Goal: Information Seeking & Learning: Learn about a topic

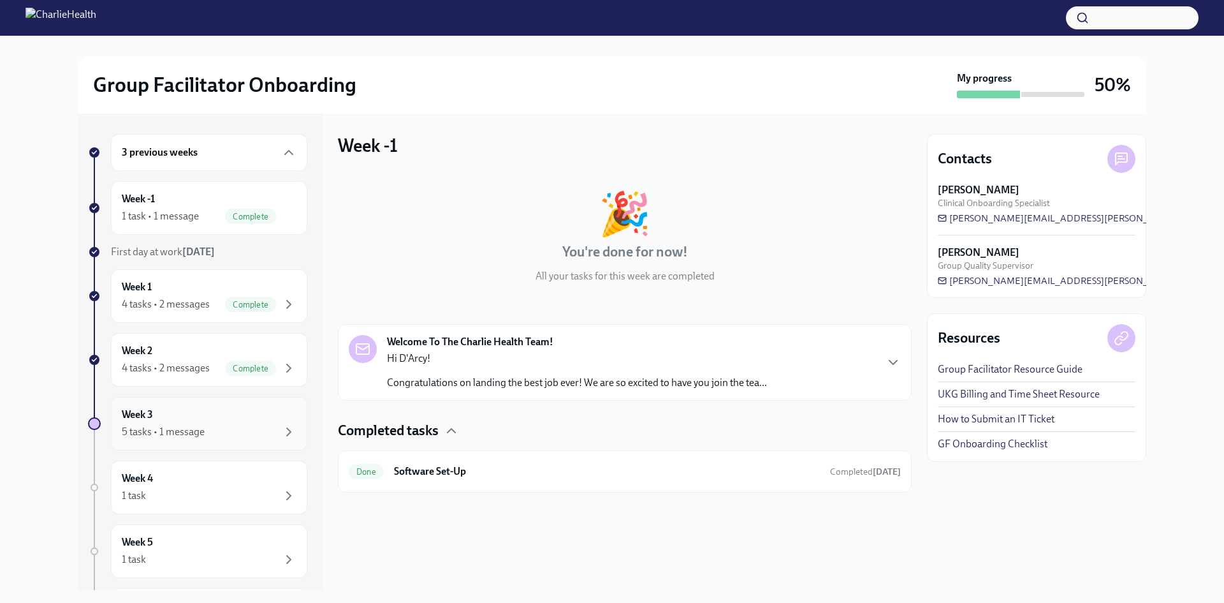
click at [252, 406] on div "Week 3 5 tasks • 1 message" at bounding box center [209, 424] width 196 height 54
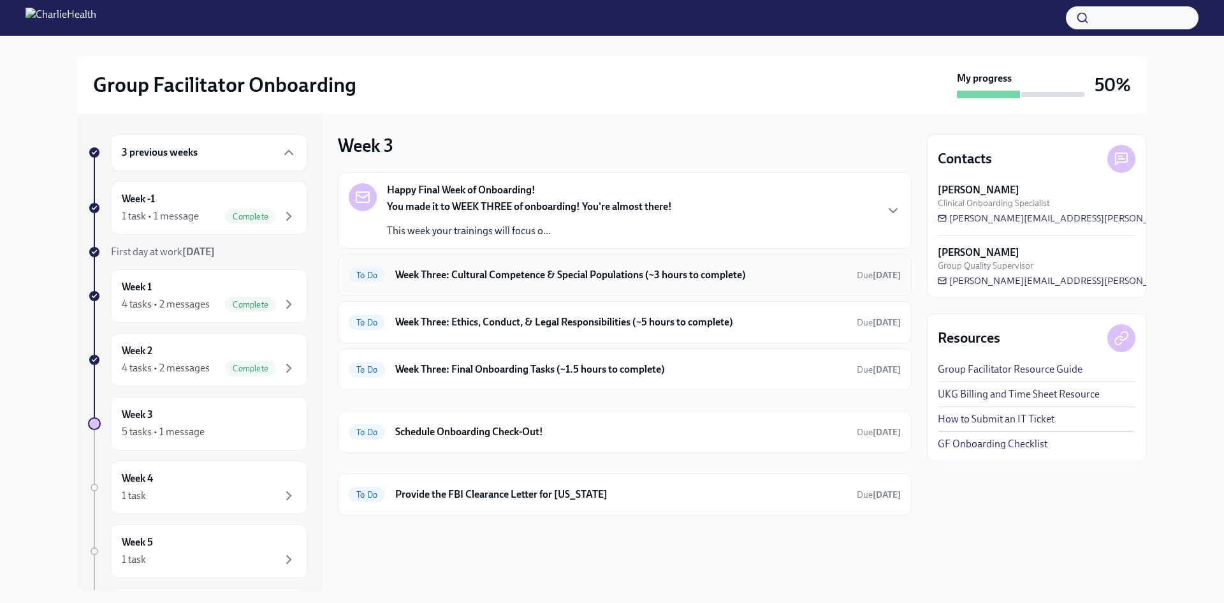
click at [561, 279] on h6 "Week Three: Cultural Competence & Special Populations (~3 hours to complete)" at bounding box center [620, 275] width 451 height 14
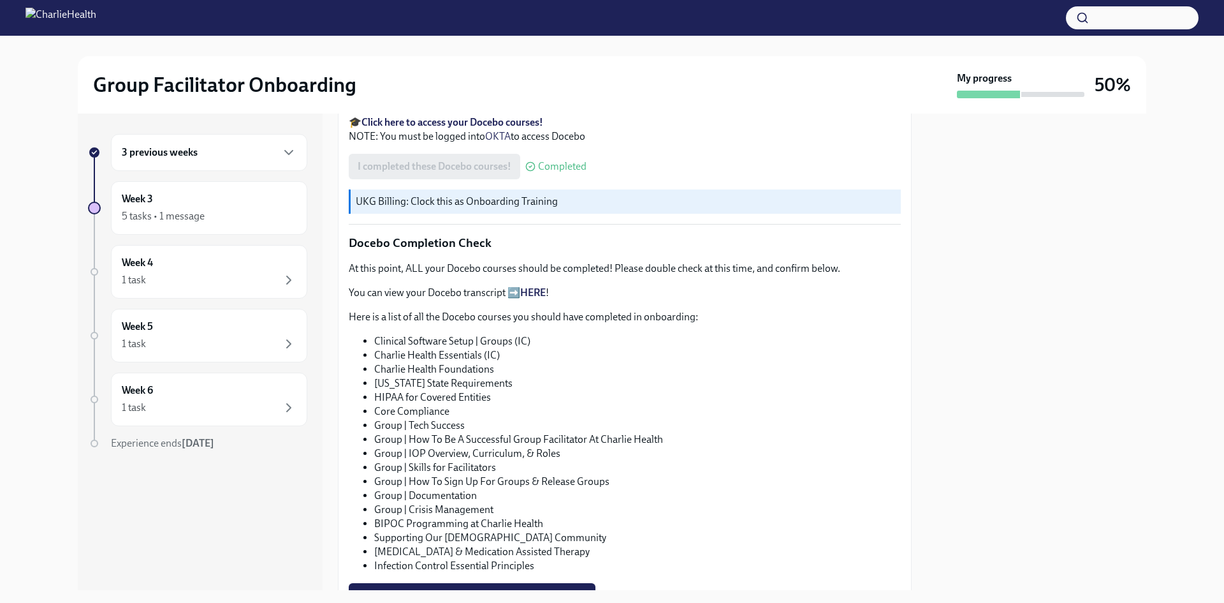
scroll to position [701, 0]
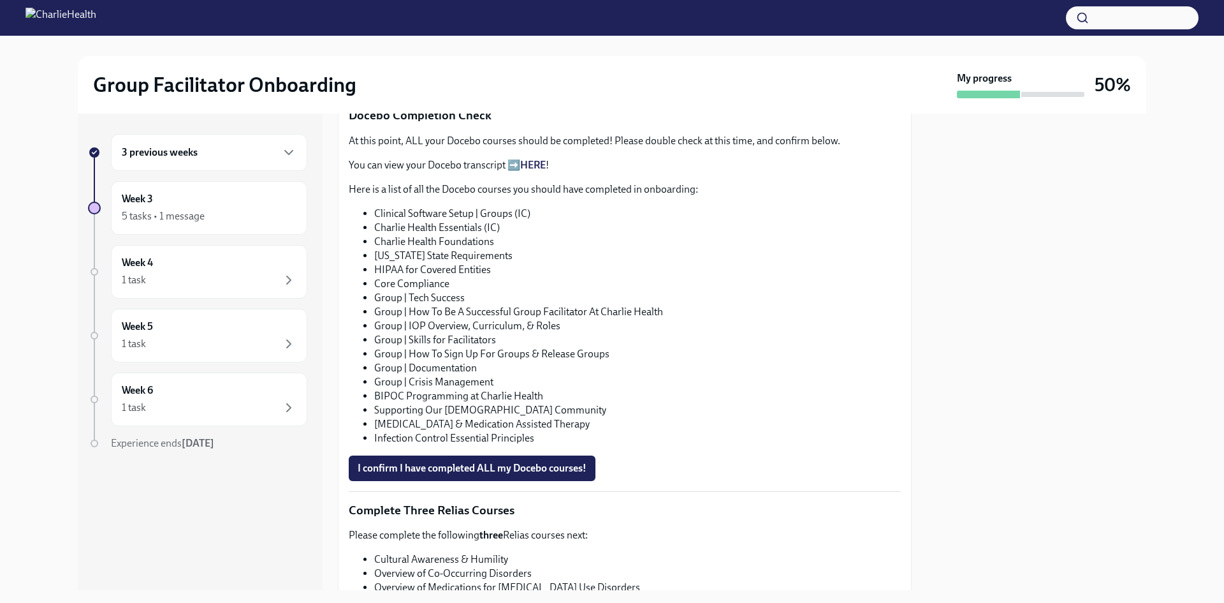
click at [536, 171] on link "HERE" at bounding box center [533, 165] width 26 height 12
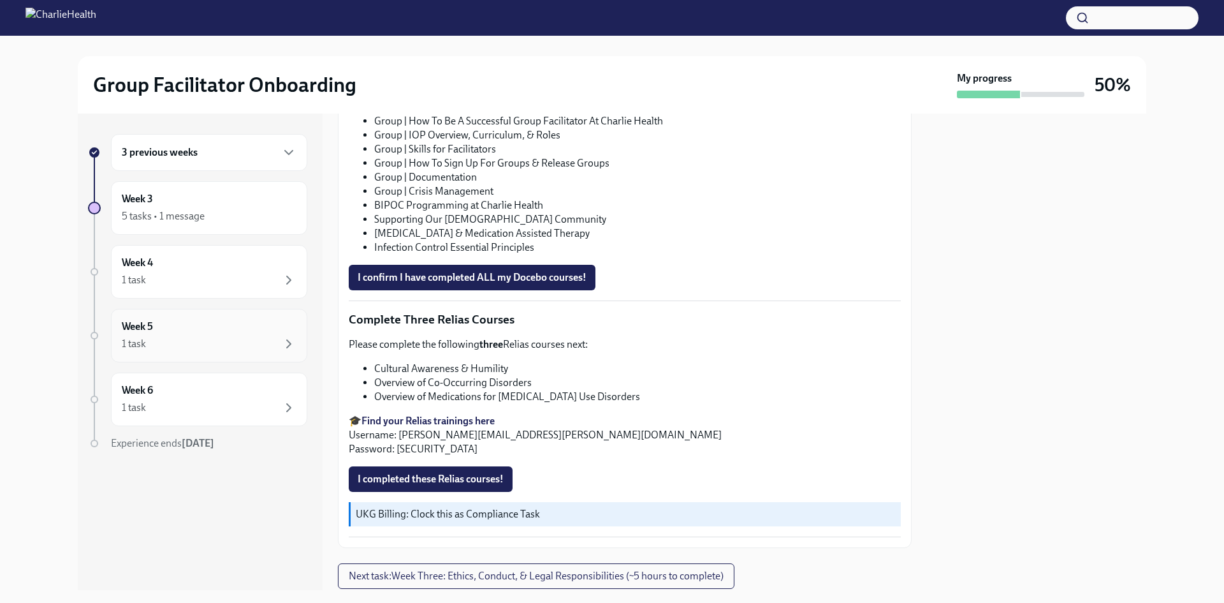
scroll to position [893, 0]
click at [476, 426] on strong "Find your Relias trainings here" at bounding box center [428, 420] width 133 height 12
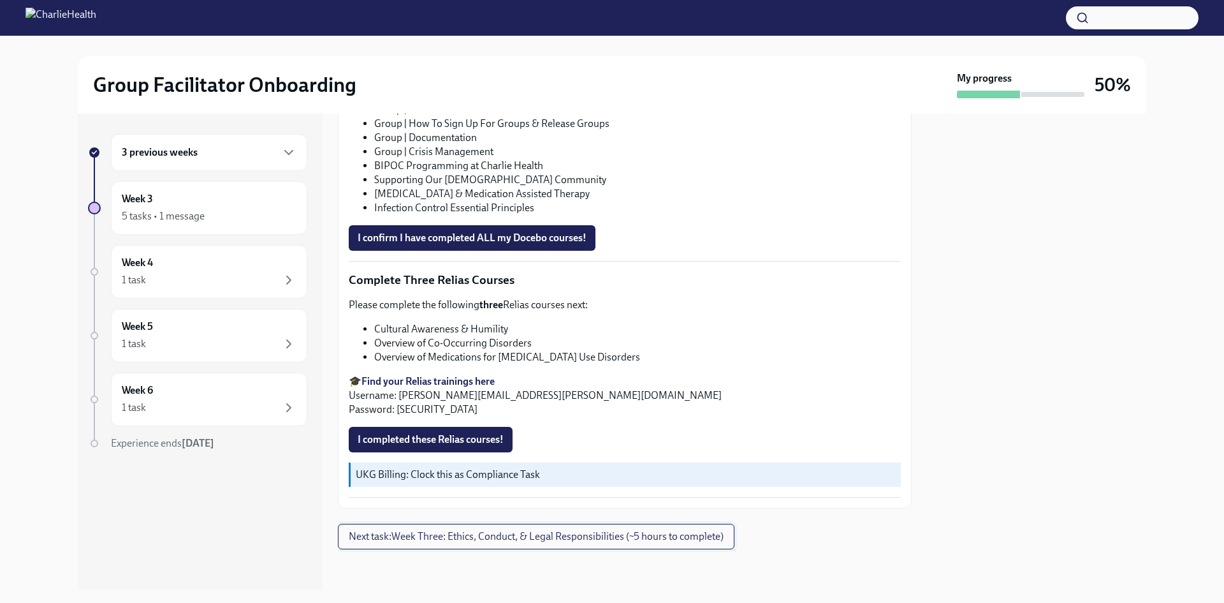
click at [691, 532] on span "Next task : Week Three: Ethics, Conduct, & Legal Responsibilities (~5 hours to …" at bounding box center [536, 536] width 375 height 13
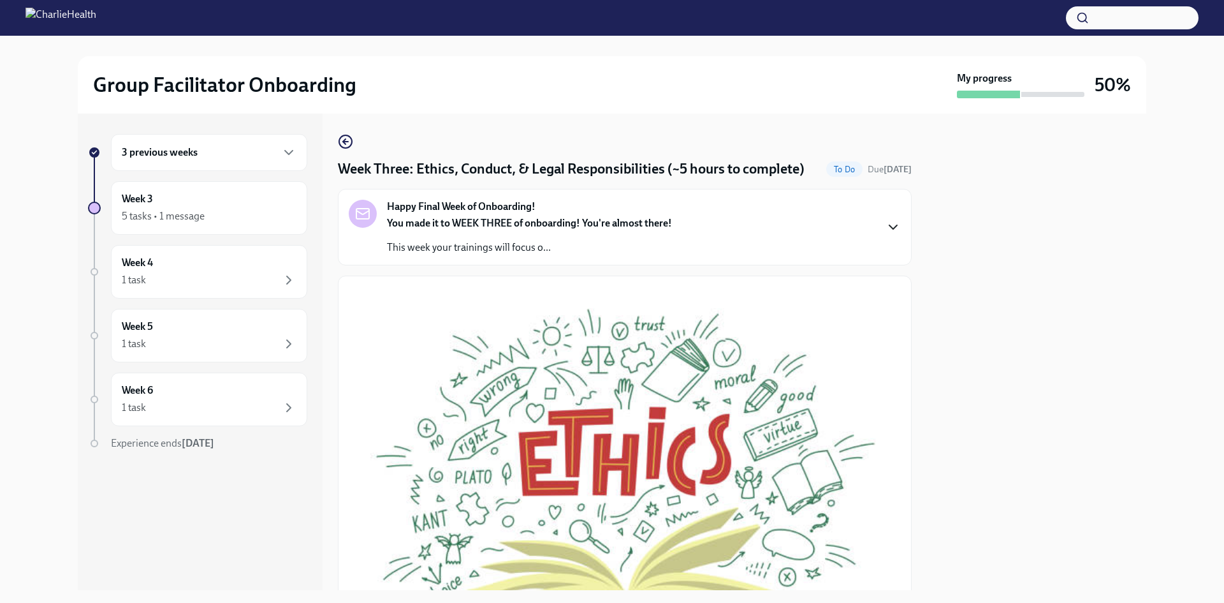
click at [886, 235] on icon "button" at bounding box center [893, 226] width 15 height 15
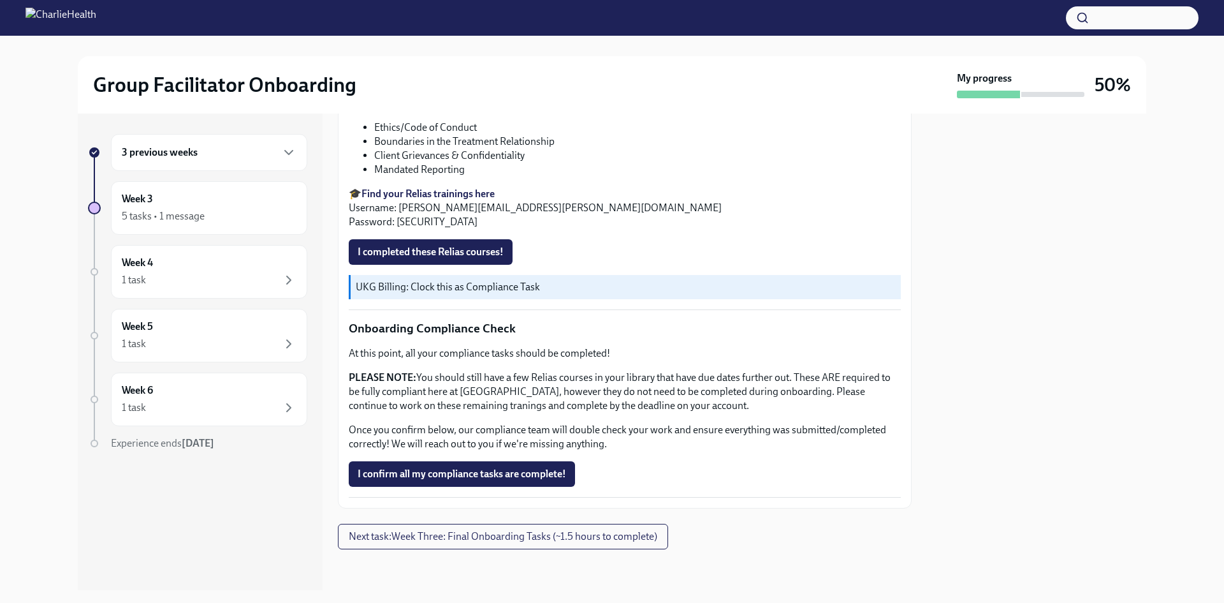
scroll to position [1182, 0]
click at [514, 538] on span "Next task : Week Three: Final Onboarding Tasks (~1.5 hours to complete)" at bounding box center [503, 536] width 309 height 13
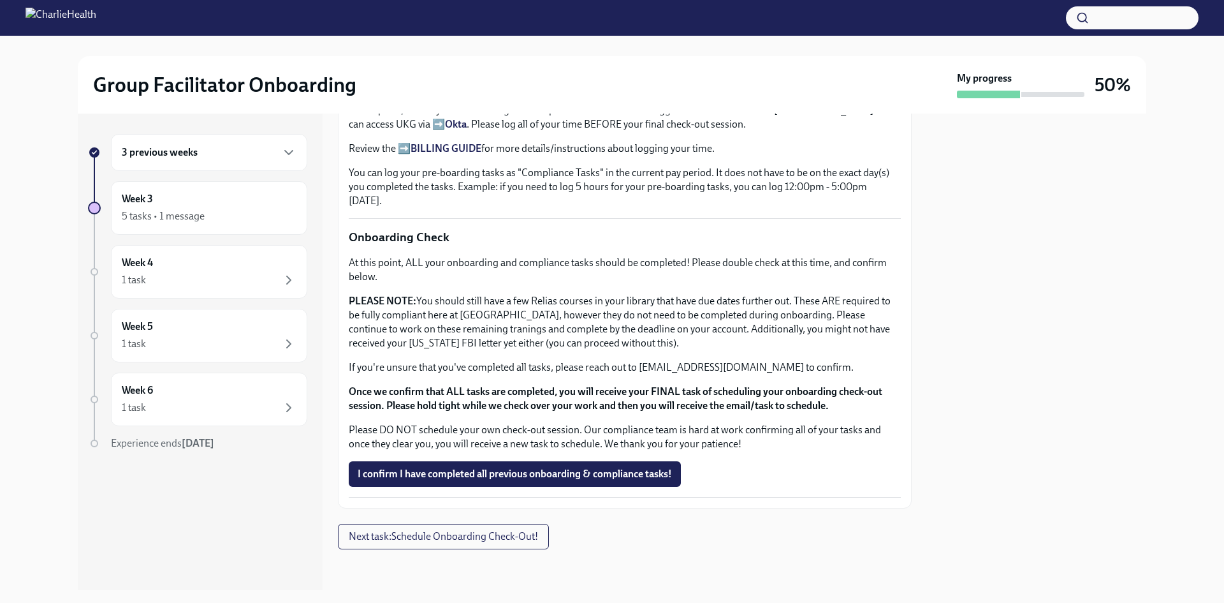
scroll to position [1454, 0]
click at [298, 266] on div "Week 4 1 task" at bounding box center [209, 272] width 196 height 54
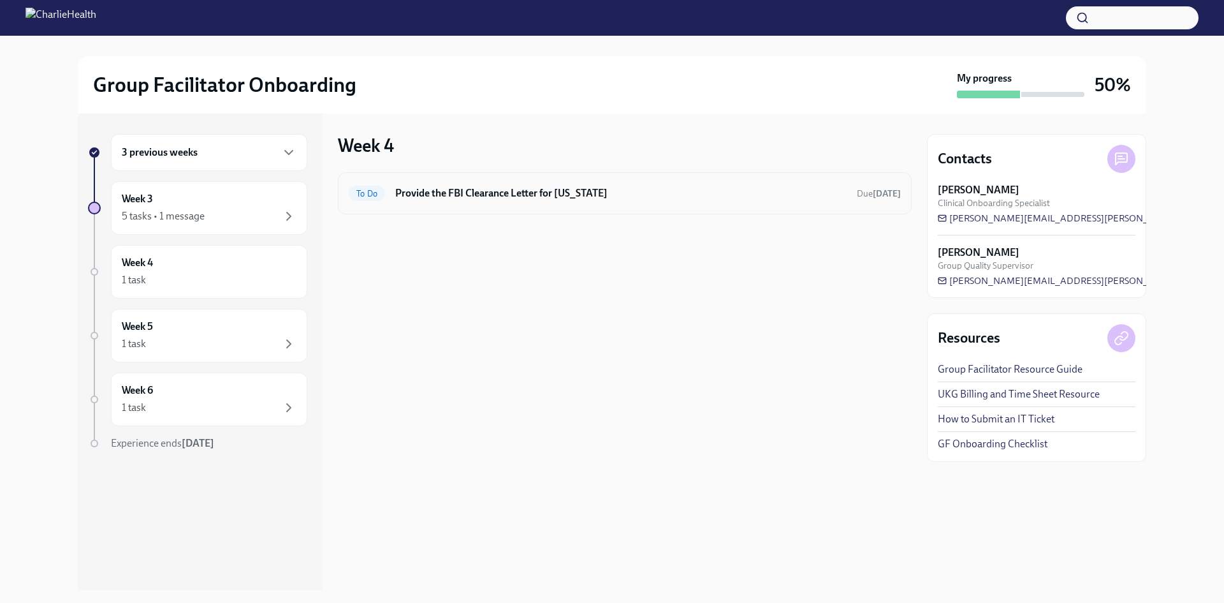
click at [473, 181] on div "To Do Provide the FBI Clearance Letter for [US_STATE] Due [DATE]" at bounding box center [625, 193] width 574 height 42
click at [483, 189] on h6 "Provide the FBI Clearance Letter for [US_STATE]" at bounding box center [620, 193] width 451 height 14
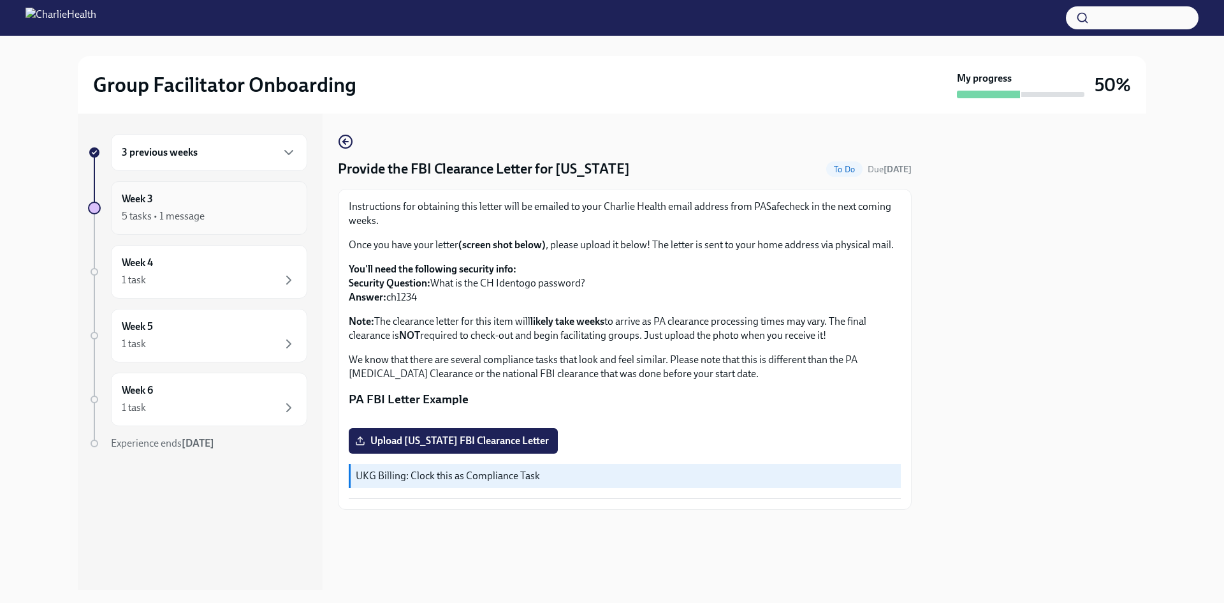
click at [193, 213] on div "5 tasks • 1 message" at bounding box center [163, 216] width 83 height 14
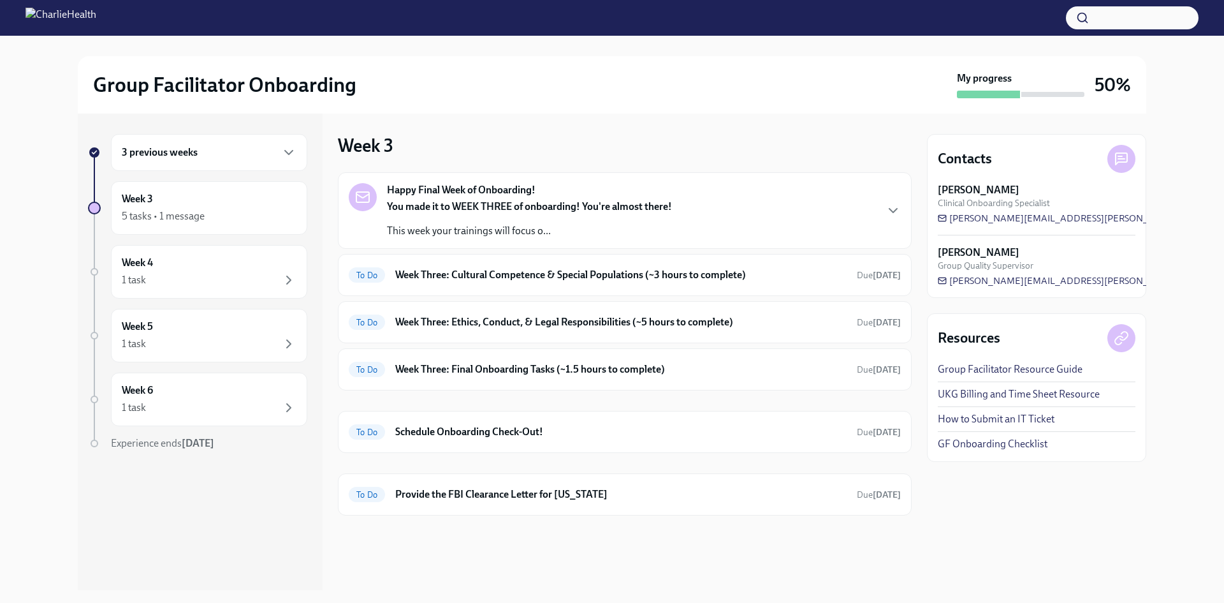
click at [216, 178] on div "3 previous weeks Week 3 5 tasks • 1 message Week 4 1 task Week 5 1 task Week 6 …" at bounding box center [197, 317] width 219 height 367
click at [217, 167] on div "3 previous weeks" at bounding box center [209, 152] width 196 height 37
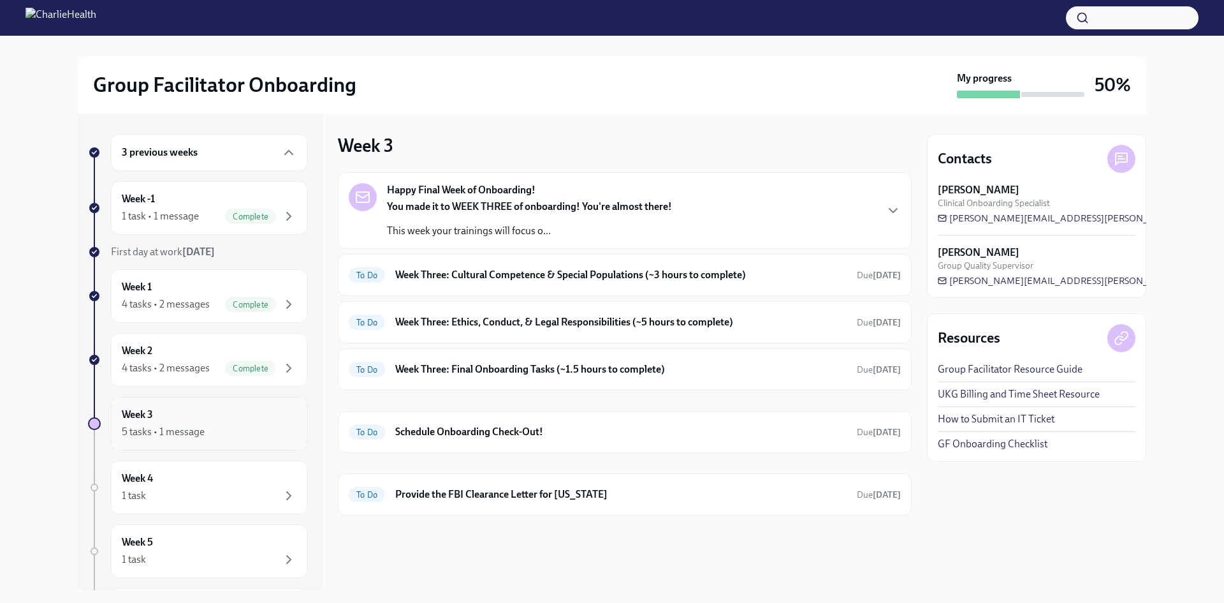
click at [254, 421] on div "Week 3 5 tasks • 1 message" at bounding box center [209, 423] width 175 height 32
click at [662, 214] on div "You made it to WEEK THREE of onboarding! You're almost there! This week your tr…" at bounding box center [529, 219] width 285 height 38
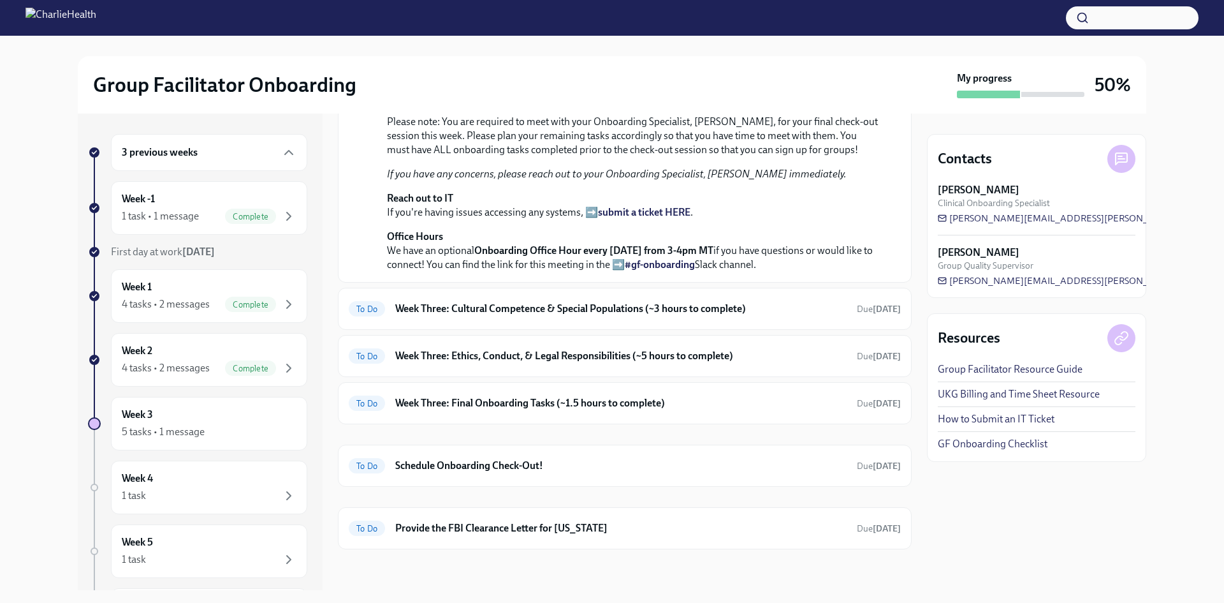
scroll to position [469, 0]
click at [509, 313] on h6 "Week Three: Cultural Competence & Special Populations (~3 hours to complete)" at bounding box center [620, 309] width 451 height 14
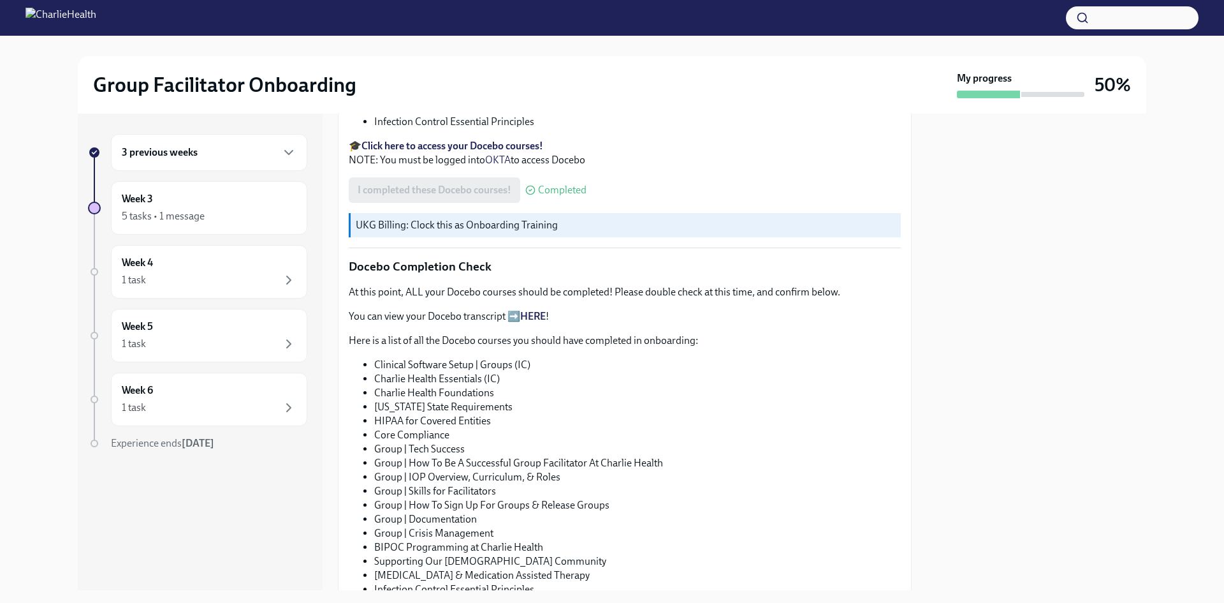
scroll to position [765, 0]
